Goal: Navigation & Orientation: Find specific page/section

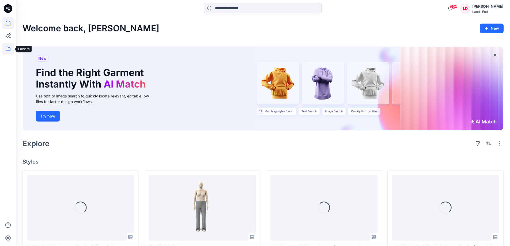
click at [8, 48] on icon at bounding box center [8, 49] width 12 height 12
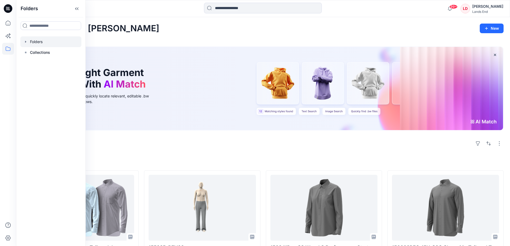
click at [35, 43] on div at bounding box center [50, 41] width 61 height 11
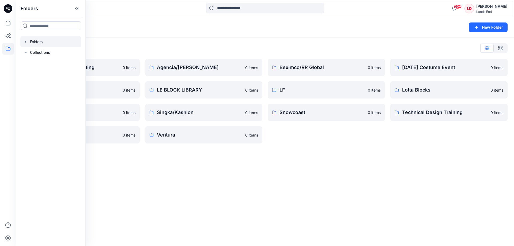
click at [128, 43] on div "Folders List 3D Team Troubleshooting 0 items Hilton Project 0 items Silvercrest…" at bounding box center [265, 93] width 498 height 112
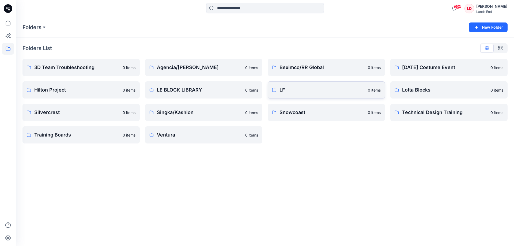
click at [284, 89] on p "LF" at bounding box center [321, 89] width 85 height 7
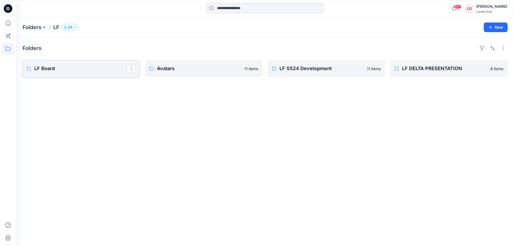
click at [54, 67] on p "LF Board" at bounding box center [80, 68] width 93 height 7
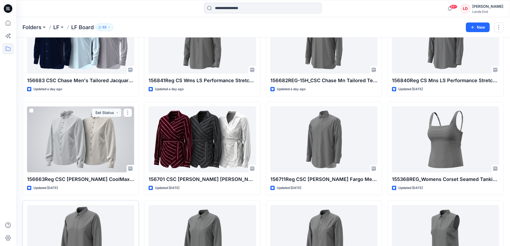
scroll to position [80, 0]
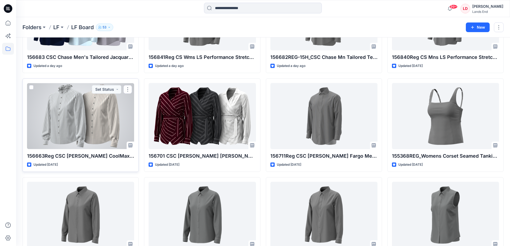
click at [91, 127] on div at bounding box center [80, 116] width 107 height 66
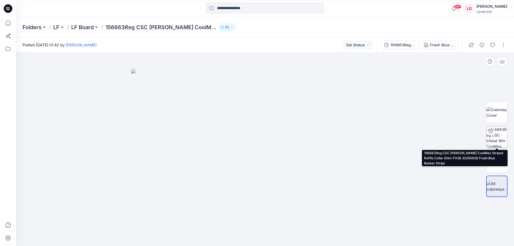
click at [499, 133] on img at bounding box center [496, 137] width 21 height 21
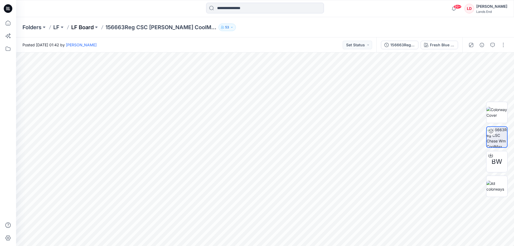
click at [82, 27] on p "LF Board" at bounding box center [82, 27] width 22 height 7
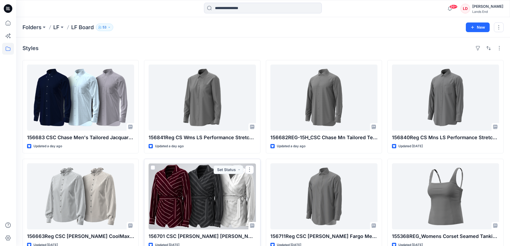
click at [205, 203] on div at bounding box center [201, 196] width 107 height 66
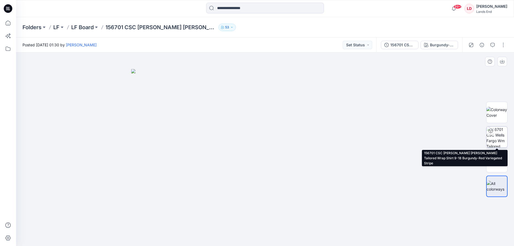
click at [497, 135] on img at bounding box center [496, 137] width 21 height 21
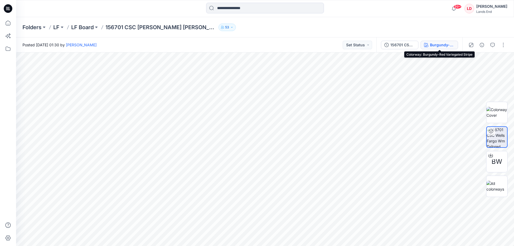
click at [452, 46] on div "Burgundy-Red Variegated Stripe" at bounding box center [442, 45] width 25 height 6
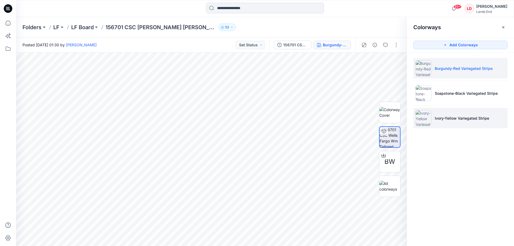
click at [451, 118] on p "Ivory-Yellow Variegated Stripe" at bounding box center [462, 118] width 54 height 6
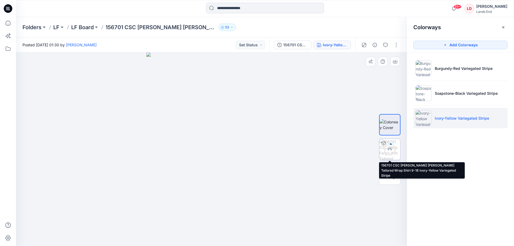
click at [391, 147] on div "5 %" at bounding box center [389, 149] width 13 height 5
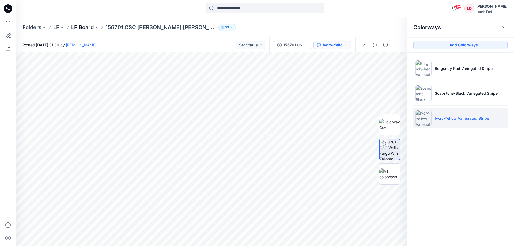
click at [86, 25] on p "LF Board" at bounding box center [82, 27] width 22 height 7
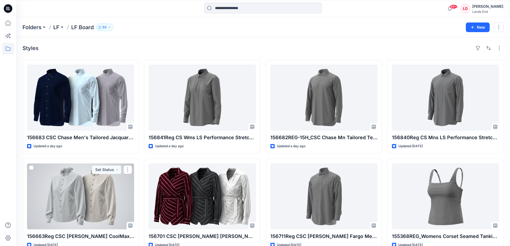
click at [74, 180] on div at bounding box center [80, 196] width 107 height 66
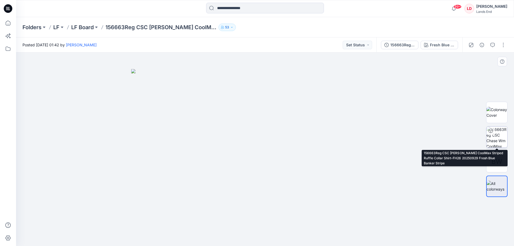
click at [499, 137] on img at bounding box center [496, 137] width 21 height 21
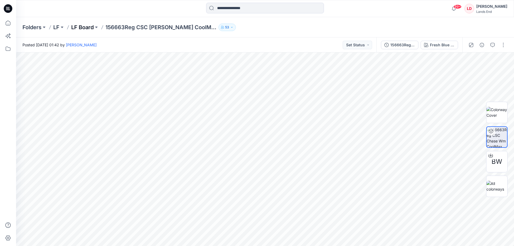
click at [79, 26] on p "LF Board" at bounding box center [82, 27] width 22 height 7
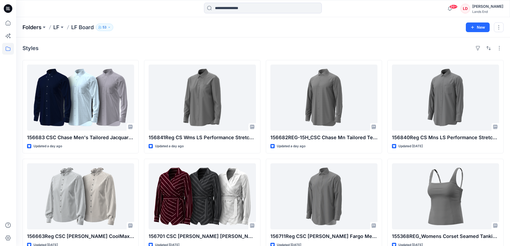
click at [36, 26] on p "Folders" at bounding box center [31, 27] width 19 height 7
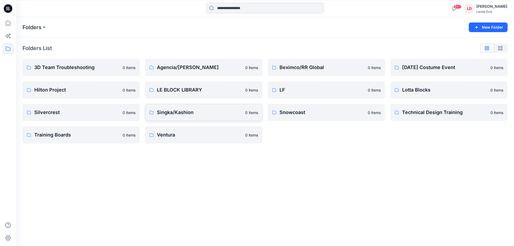
click at [187, 113] on p "Singka/Kashion" at bounding box center [199, 112] width 85 height 7
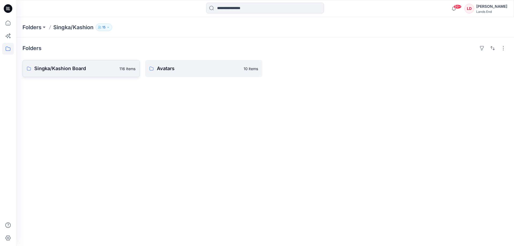
click at [68, 72] on p "Singka/Kashion Board" at bounding box center [75, 68] width 82 height 7
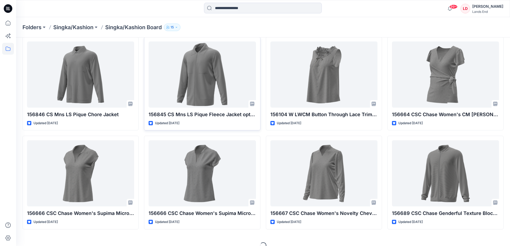
scroll to position [131, 0]
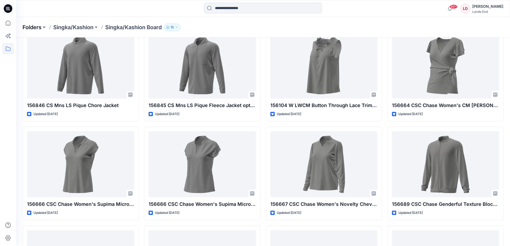
click at [32, 27] on p "Folders" at bounding box center [31, 27] width 19 height 7
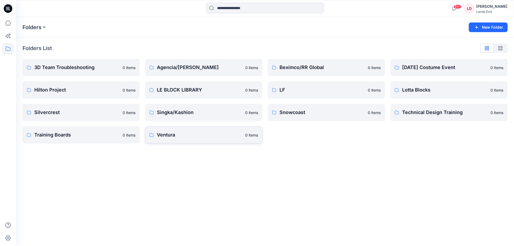
click at [167, 134] on p "Ventura" at bounding box center [199, 134] width 85 height 7
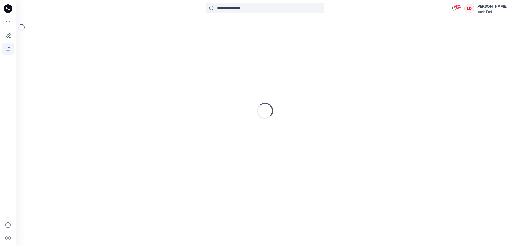
click at [167, 134] on div "Loading..." at bounding box center [264, 111] width 485 height 134
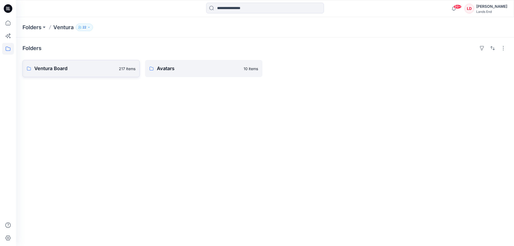
click at [57, 66] on p "Ventura Board" at bounding box center [74, 68] width 81 height 7
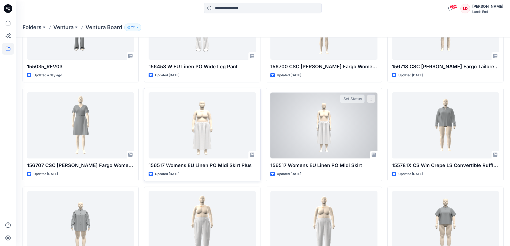
scroll to position [80, 0]
